Goal: Book appointment/travel/reservation

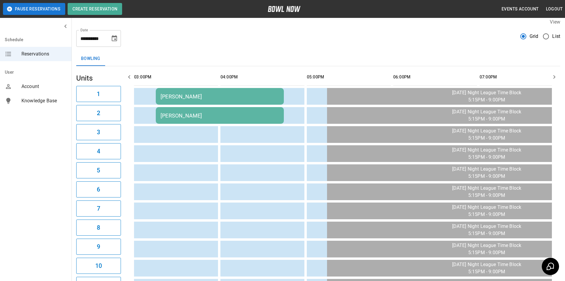
click at [132, 78] on icon "button" at bounding box center [129, 76] width 7 height 7
click at [130, 79] on icon "button" at bounding box center [129, 77] width 2 height 4
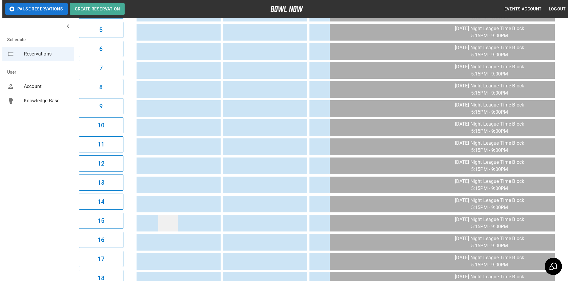
scroll to position [65, 0]
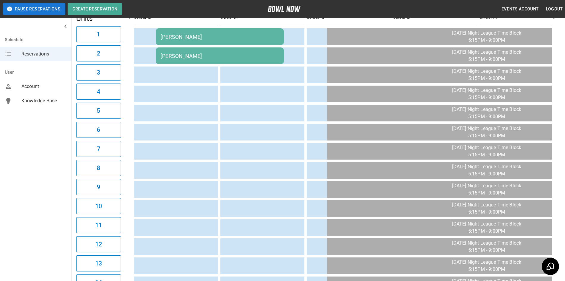
click at [218, 39] on div "[PERSON_NAME]" at bounding box center [220, 37] width 119 height 6
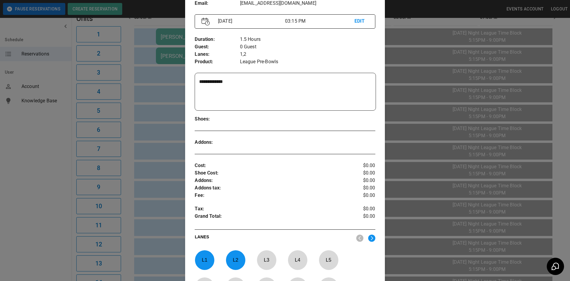
scroll to position [4, 0]
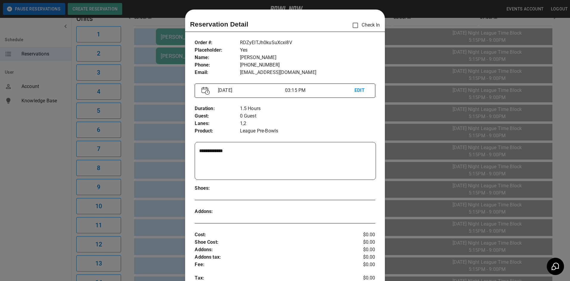
click at [400, 107] on div at bounding box center [285, 140] width 570 height 281
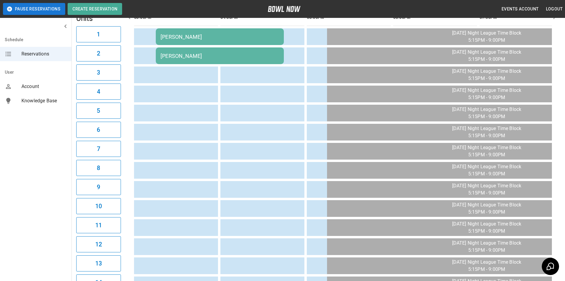
click at [239, 46] on table "[PERSON_NAME] [PERSON_NAME]" at bounding box center [394, 227] width 524 height 441
click at [241, 38] on div "[PERSON_NAME]" at bounding box center [220, 37] width 119 height 6
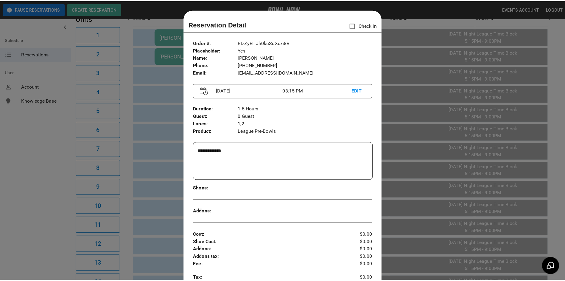
scroll to position [10, 0]
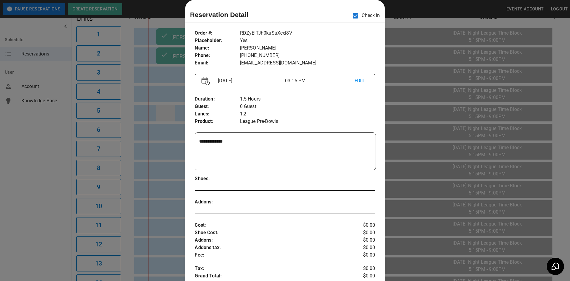
click at [168, 116] on div at bounding box center [285, 140] width 570 height 281
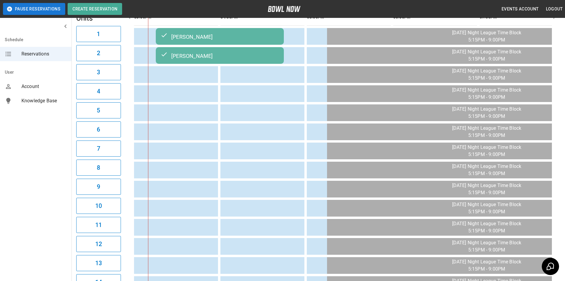
scroll to position [0, 0]
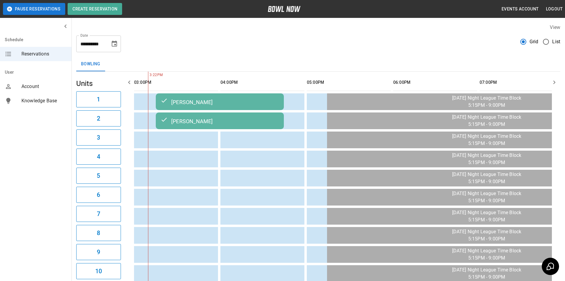
click at [113, 45] on icon "Choose date, selected date is Sep 18, 2025" at bounding box center [114, 43] width 7 height 7
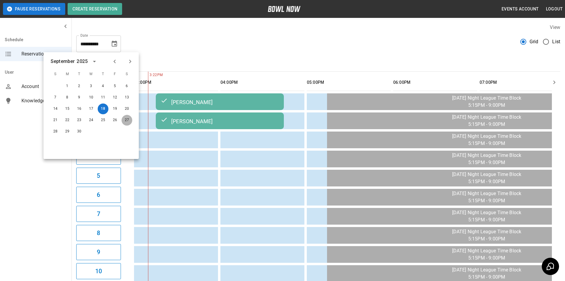
click at [131, 120] on button "27" at bounding box center [127, 120] width 11 height 11
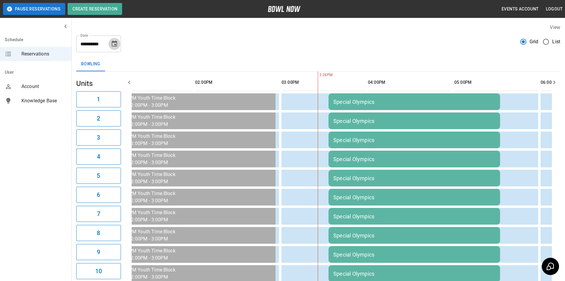
click at [114, 42] on icon "Choose date, selected date is Sep 27, 2025" at bounding box center [114, 44] width 5 height 6
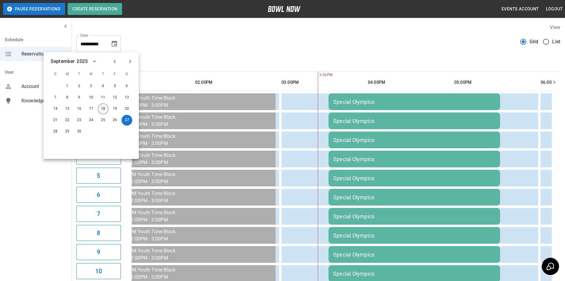
click at [103, 110] on button "18" at bounding box center [103, 108] width 11 height 11
type input "**********"
